Goal: Check status: Check status

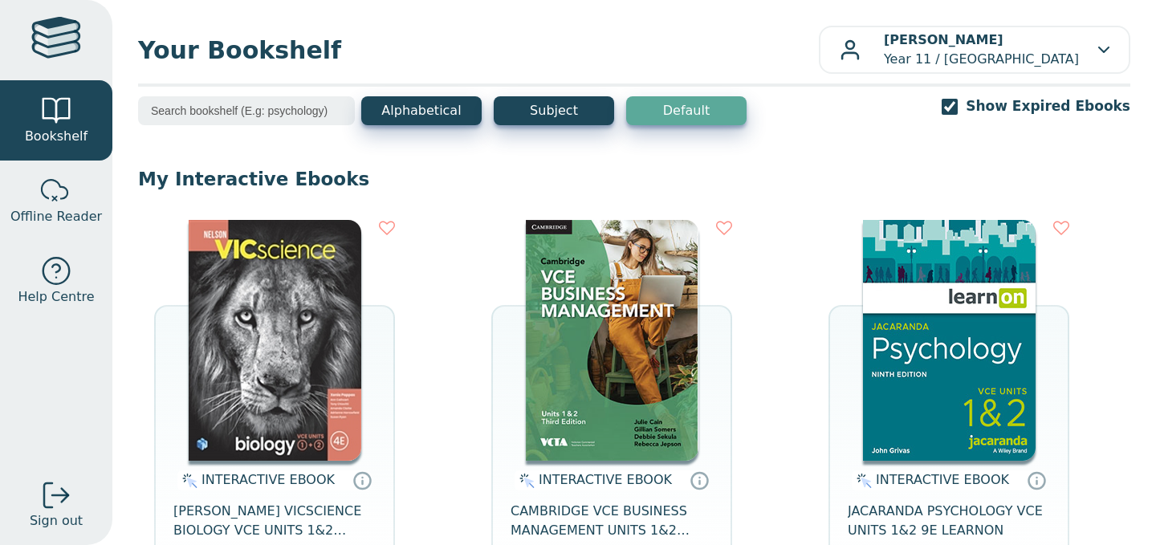
scroll to position [1065, 0]
click at [957, 110] on input "Show Expired Ebooks" at bounding box center [949, 107] width 16 height 16
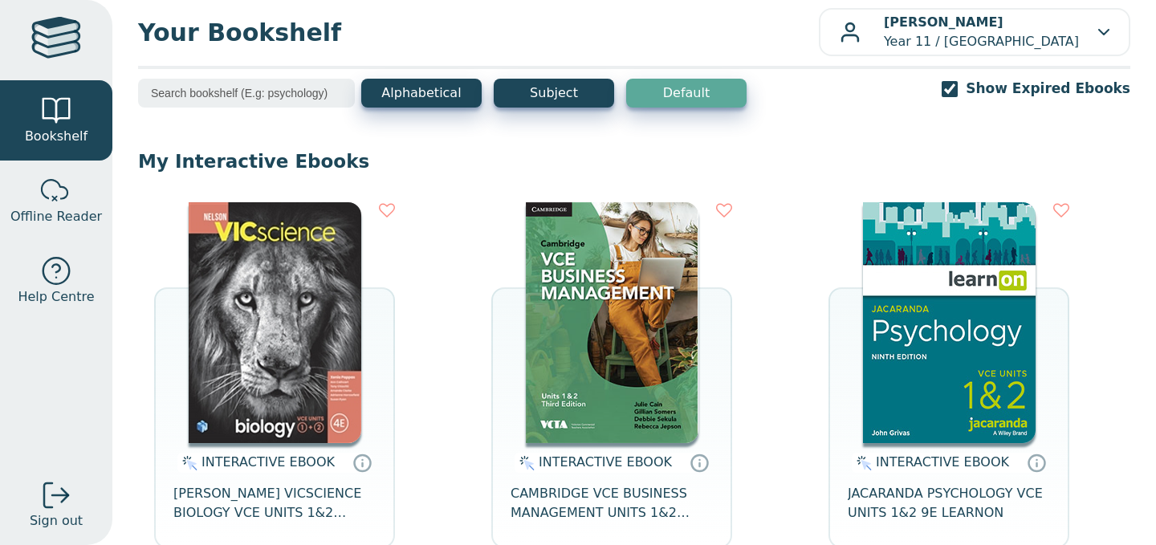
scroll to position [25, 0]
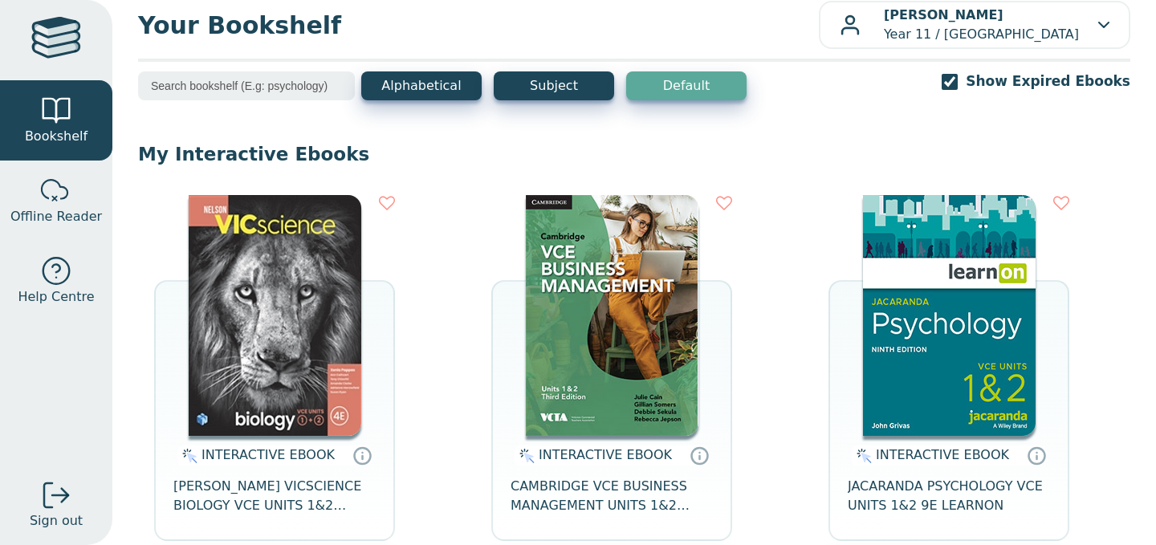
click at [957, 75] on input "Show Expired Ebooks" at bounding box center [949, 82] width 16 height 16
checkbox input "true"
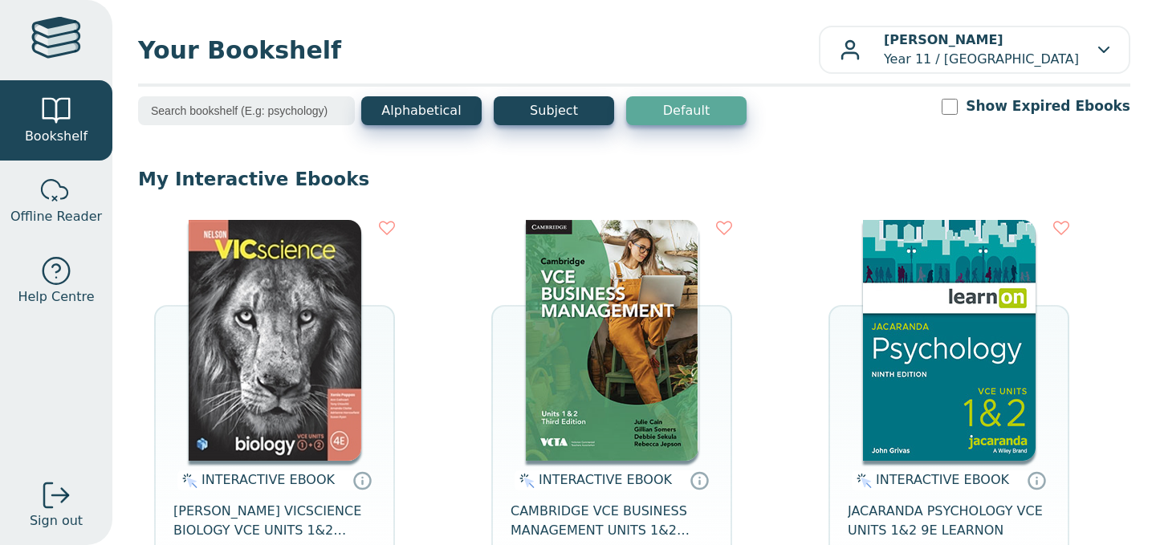
click at [957, 109] on input "Show Expired Ebooks" at bounding box center [949, 107] width 16 height 16
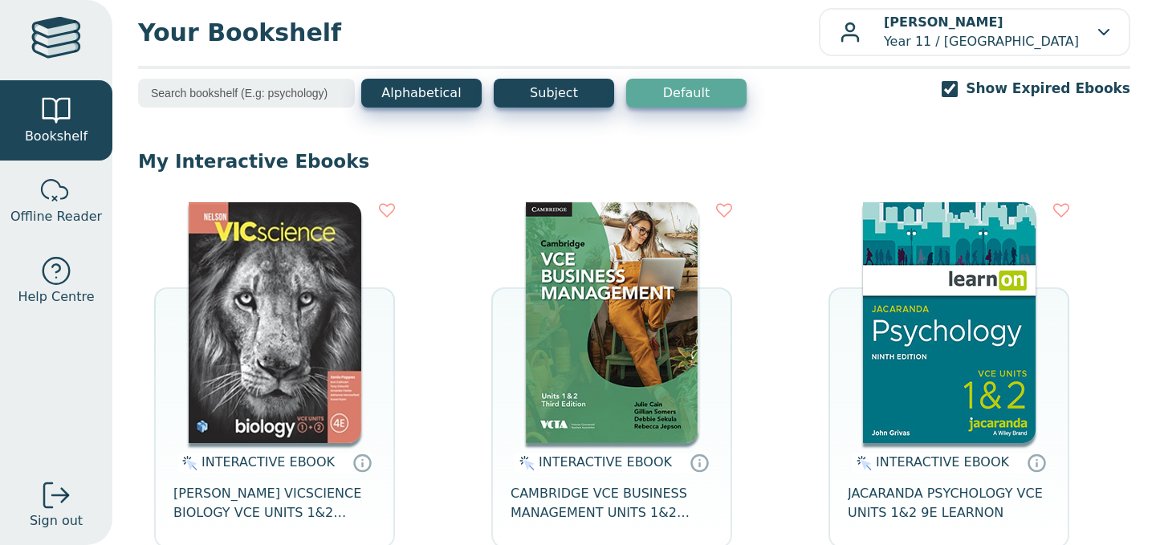
scroll to position [22, 0]
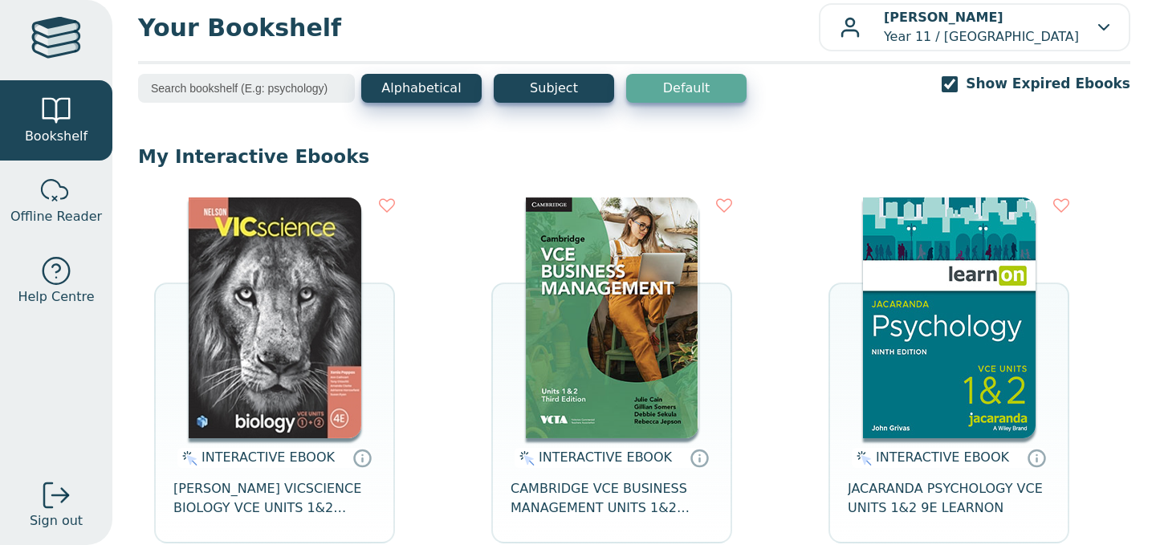
click at [957, 77] on input "Show Expired Ebooks" at bounding box center [949, 84] width 16 height 16
checkbox input "true"
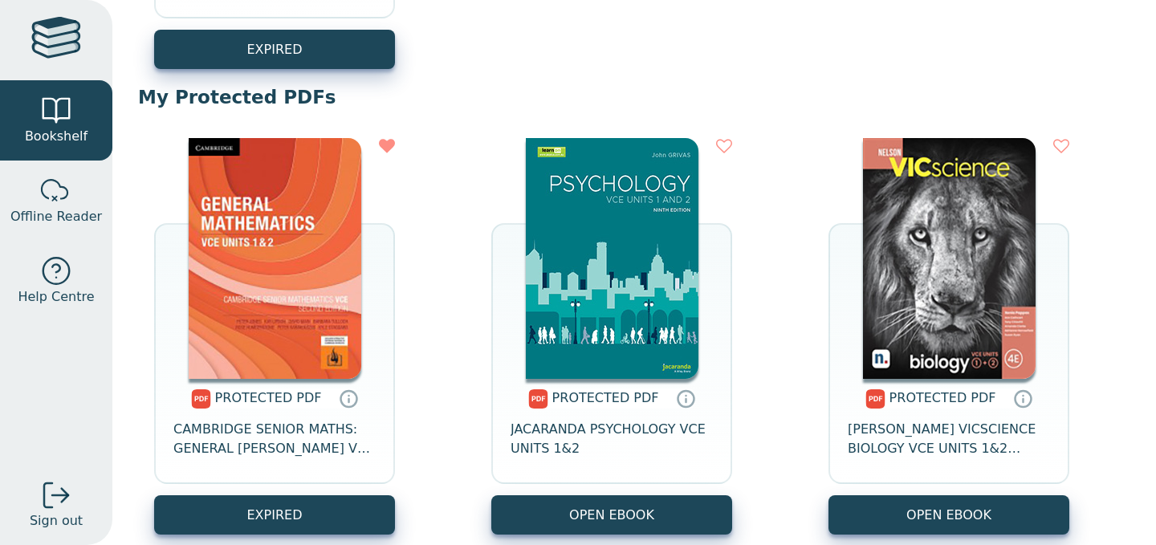
scroll to position [1037, 0]
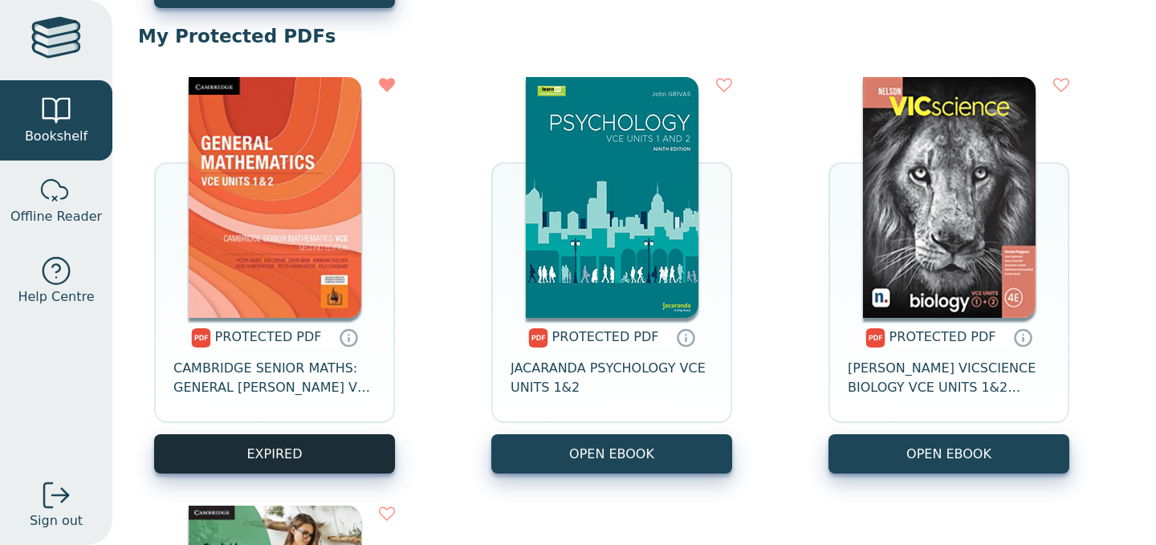
click at [258, 453] on link "EXPIRED" at bounding box center [274, 453] width 241 height 39
click at [296, 437] on link "EXPIRED" at bounding box center [274, 453] width 241 height 39
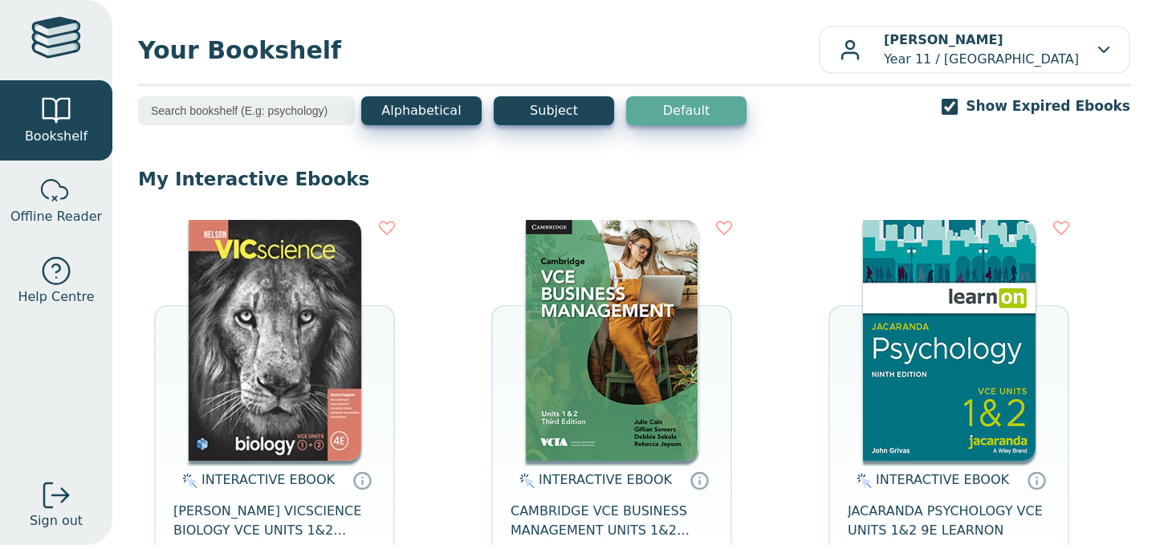
scroll to position [25, 0]
